Goal: Task Accomplishment & Management: Use online tool/utility

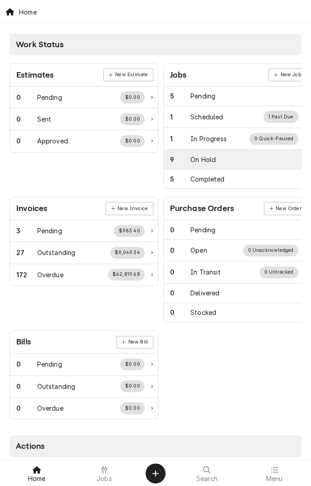
click at [209, 162] on div "On Hold" at bounding box center [202, 160] width 25 height 10
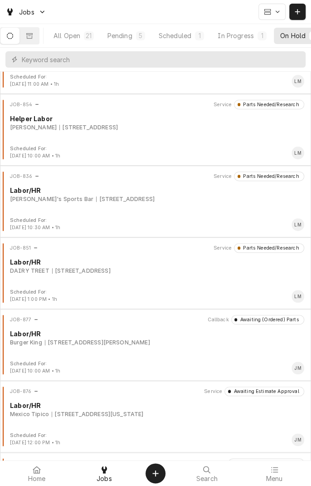
scroll to position [51, 0]
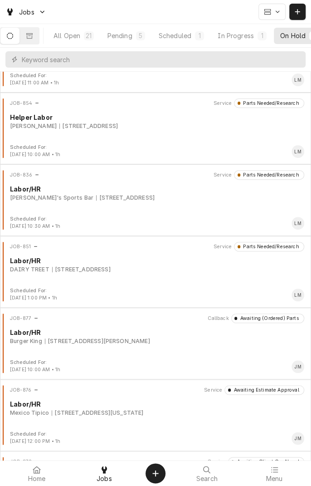
click at [196, 350] on div "JOB-877 Callback Awaiting (Ordered) Parts Labor/HR Burger King 8401 N Navarro, …" at bounding box center [156, 335] width 304 height 45
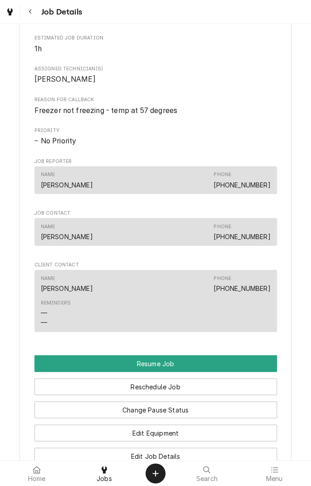
scroll to position [514, 0]
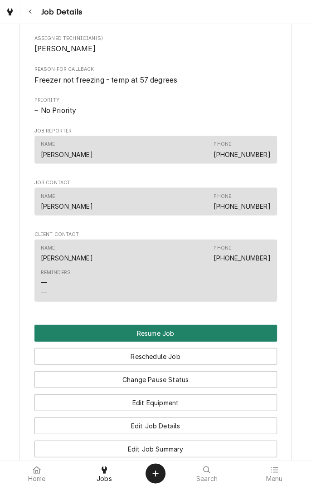
click at [181, 341] on button "Resume Job" at bounding box center [155, 332] width 243 height 17
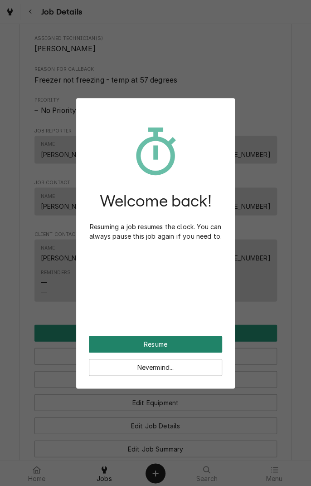
click at [192, 340] on button "Resume" at bounding box center [155, 344] width 133 height 17
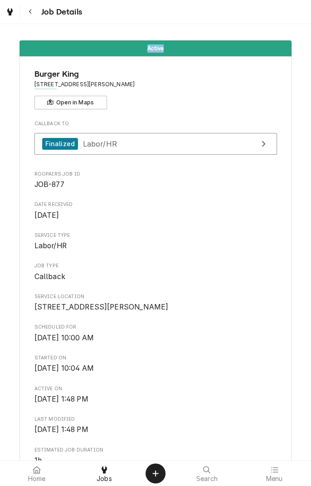
click at [229, 250] on span "Labor/HR" at bounding box center [155, 245] width 243 height 11
